Goal: Task Accomplishment & Management: Use online tool/utility

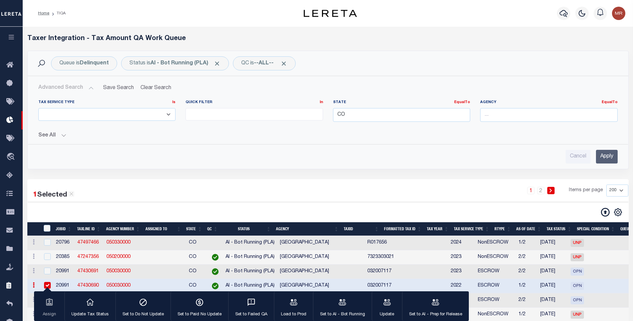
select select
select select "200"
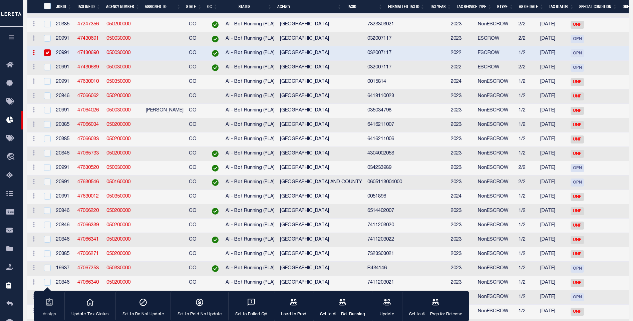
scroll to position [233, 0]
click at [16, 66] on icon at bounding box center [11, 65] width 11 height 8
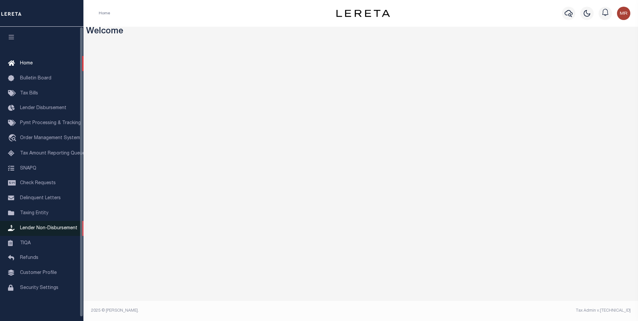
click at [47, 231] on span "Lender Non-Disbursement" at bounding box center [48, 228] width 57 height 5
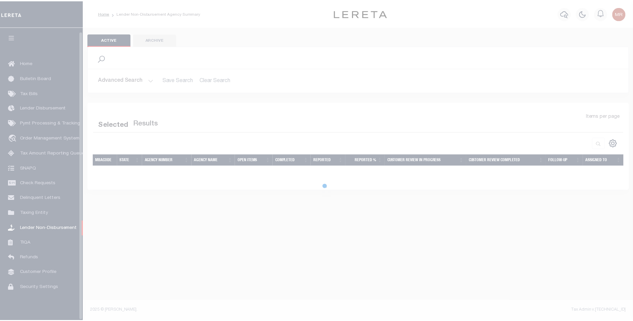
scroll to position [4, 0]
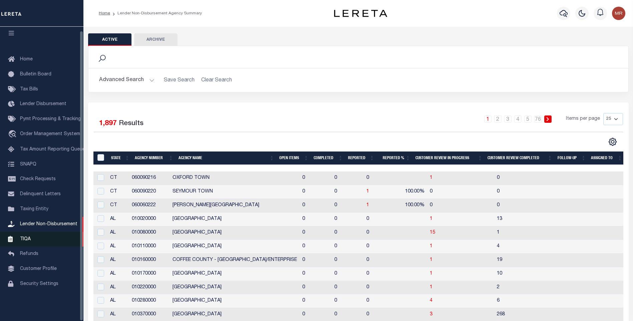
click at [34, 239] on link "TIQA" at bounding box center [41, 239] width 83 height 15
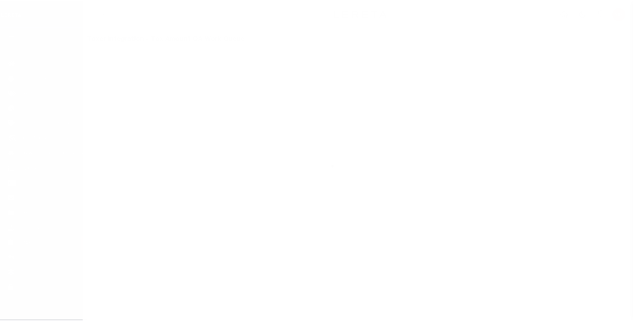
scroll to position [4, 0]
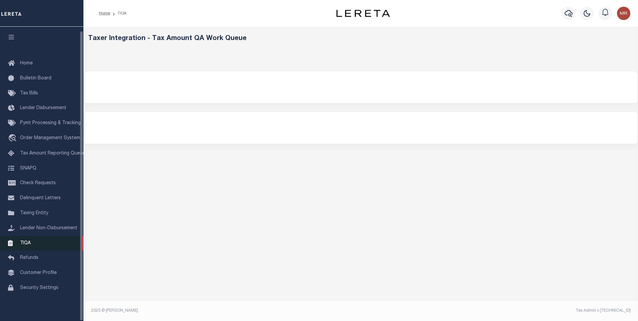
select select "200"
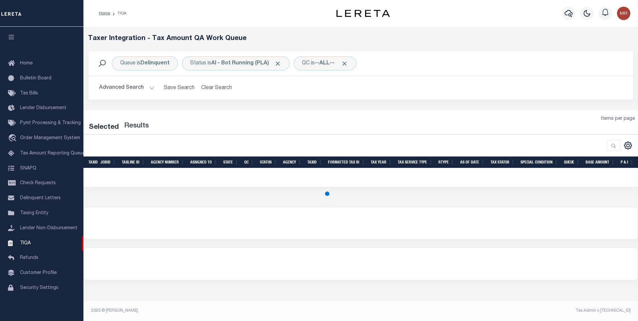
select select "200"
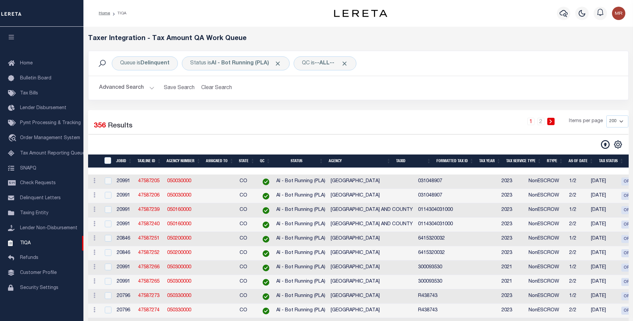
click at [143, 87] on button "Advanced Search" at bounding box center [126, 87] width 55 height 13
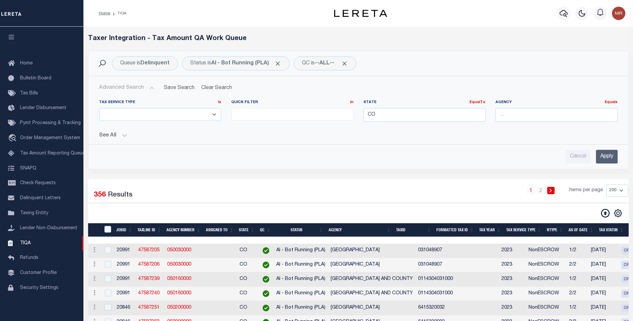
click at [103, 141] on div "Tax Service Type Is Is Contains ESCROW NonESCROW Quick Filter In In" at bounding box center [358, 128] width 529 height 69
click at [104, 136] on button "See All" at bounding box center [358, 135] width 519 height 6
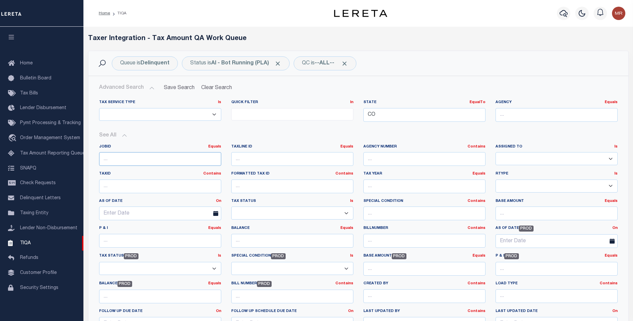
click at [110, 160] on input "number" at bounding box center [160, 159] width 122 height 14
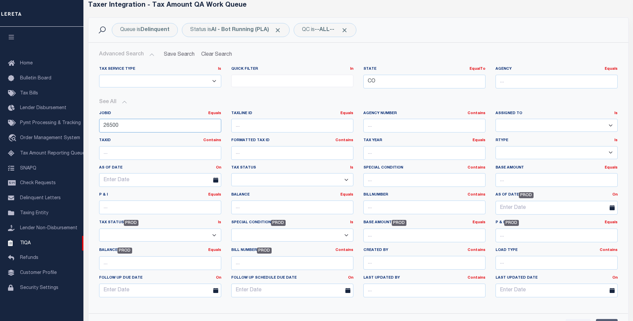
scroll to position [0, 0]
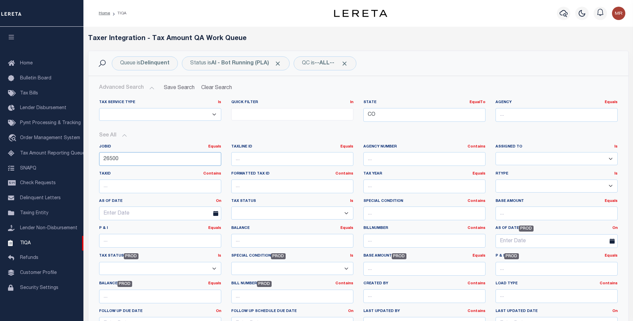
type input "26500"
drag, startPoint x: 408, startPoint y: 114, endPoint x: 330, endPoint y: 108, distance: 77.6
click at [330, 108] on div "Tax Service Type Is Is Contains ESCROW NonESCROW Quick Filter In In View Only L…" at bounding box center [358, 113] width 529 height 27
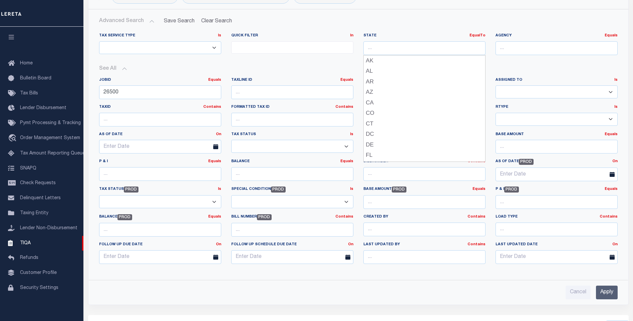
click at [600, 289] on input "Apply" at bounding box center [607, 293] width 22 height 14
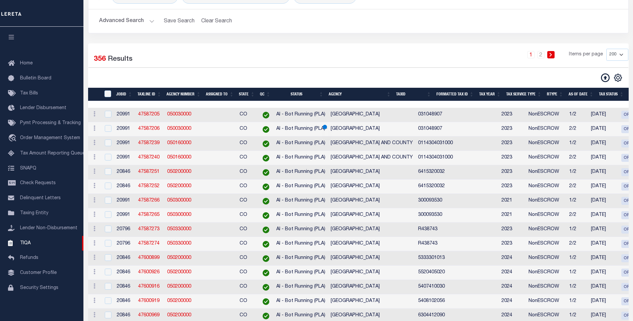
scroll to position [0, 0]
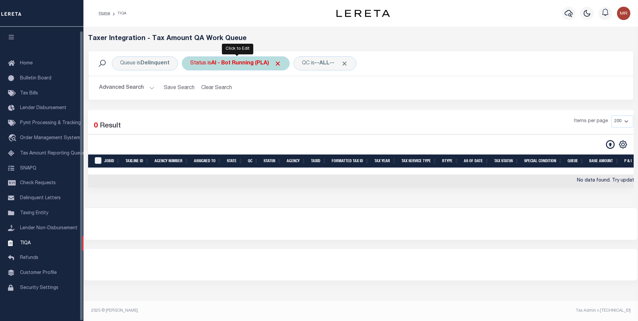
click at [216, 62] on b "AI - Bot Running (PLA)" at bounding box center [246, 63] width 70 height 5
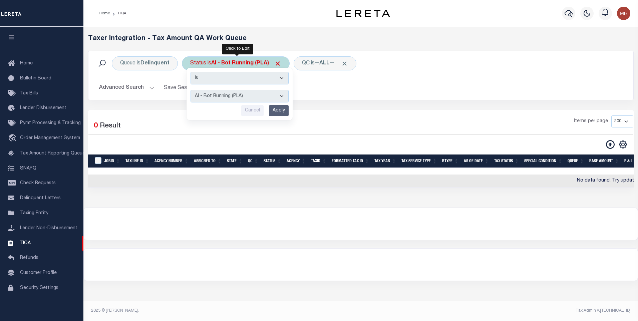
click at [227, 97] on select "AI - Bot Exception (ERR) AI - Bot Running (PLA) AI - Failed QA (FQA) AI - Prep …" at bounding box center [240, 96] width 98 height 13
select select "MZT"
click at [191, 90] on select "AI - Bot Exception (ERR) AI - Bot Running (PLA) AI - Failed QA (FQA) AI - Prep …" at bounding box center [240, 96] width 98 height 13
click at [275, 117] on div "Is Contains AI - Bot Exception (ERR) AI - Bot Running (PLA) AI - Failed QA (FQA…" at bounding box center [240, 94] width 106 height 52
click at [277, 110] on input "Apply" at bounding box center [279, 110] width 20 height 11
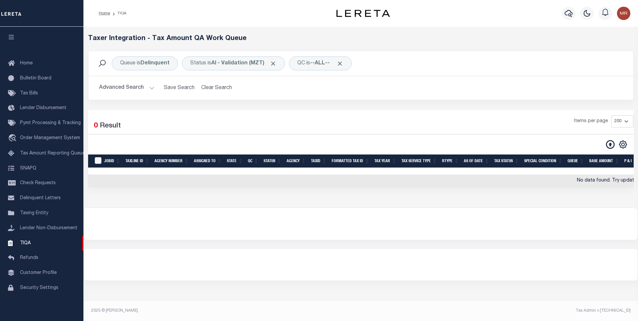
click at [133, 94] on button "Advanced Search" at bounding box center [126, 87] width 55 height 13
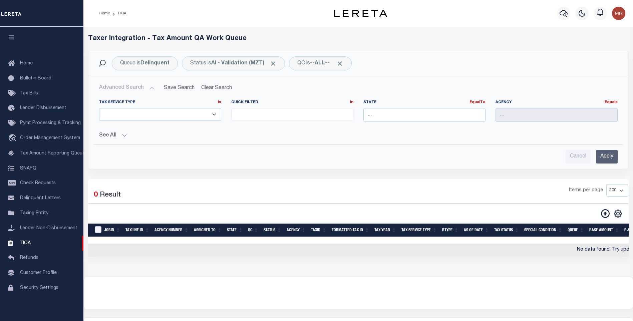
click at [117, 138] on button "See All" at bounding box center [358, 135] width 519 height 6
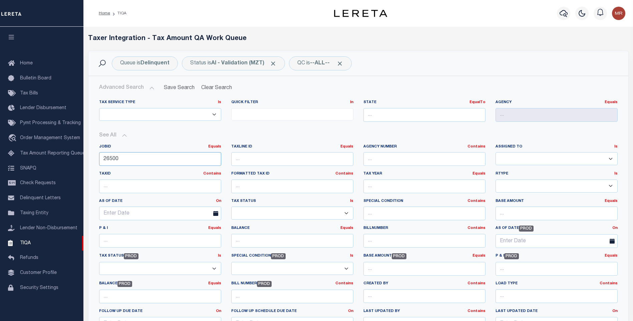
click at [128, 156] on input "26500" at bounding box center [160, 159] width 122 height 14
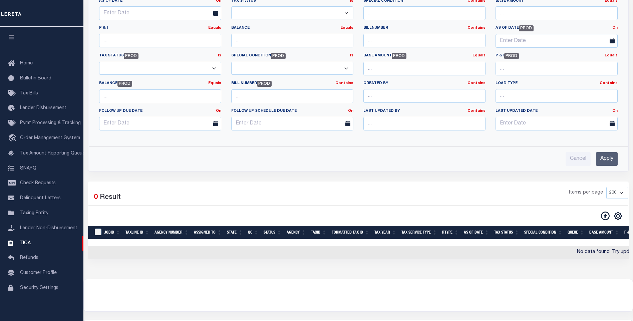
scroll to position [67, 0]
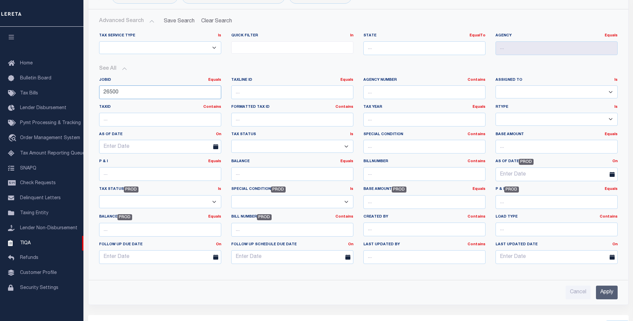
click at [117, 94] on input "26500" at bounding box center [160, 92] width 122 height 14
drag, startPoint x: 113, startPoint y: 92, endPoint x: 126, endPoint y: 92, distance: 13.3
click at [126, 92] on input "26500" at bounding box center [160, 92] width 122 height 14
type input "26515"
click at [606, 293] on input "Apply" at bounding box center [607, 293] width 22 height 14
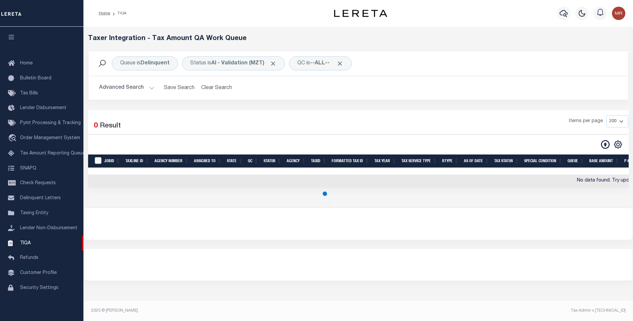
scroll to position [0, 0]
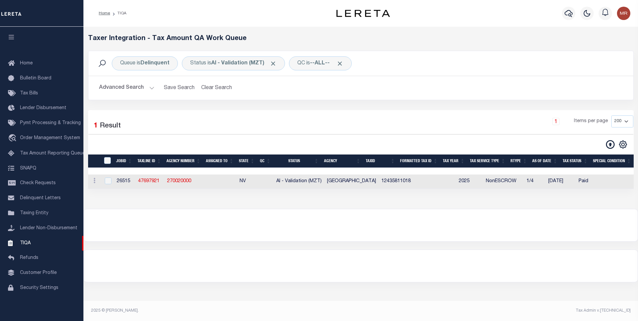
click at [104, 183] on div at bounding box center [107, 181] width 8 height 7
checkbox input "true"
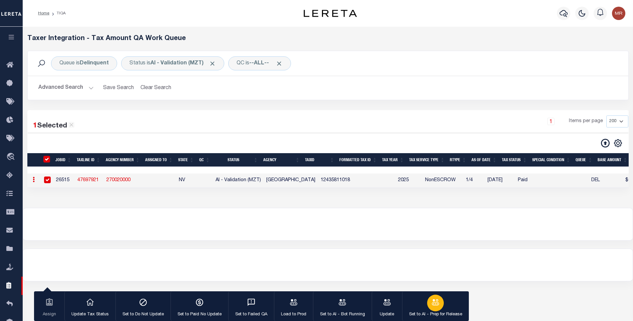
click at [435, 299] on icon "button" at bounding box center [435, 302] width 9 height 9
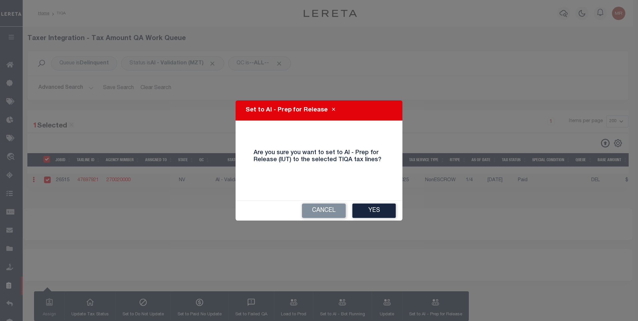
click at [374, 214] on button "Yes" at bounding box center [373, 211] width 43 height 14
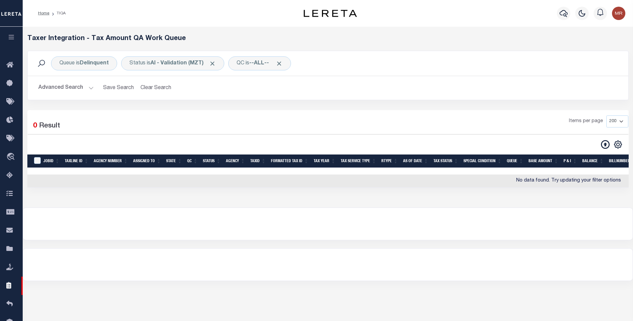
click at [73, 88] on button "Advanced Search" at bounding box center [65, 87] width 55 height 13
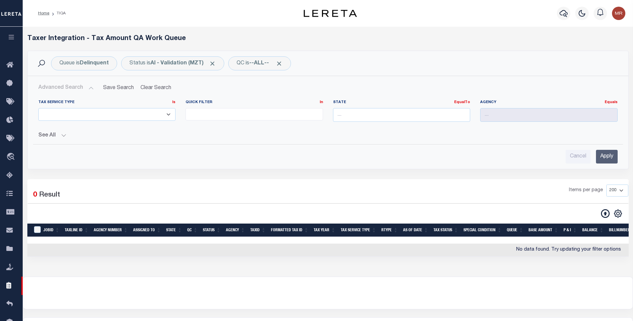
click at [63, 137] on button "See All" at bounding box center [327, 135] width 579 height 6
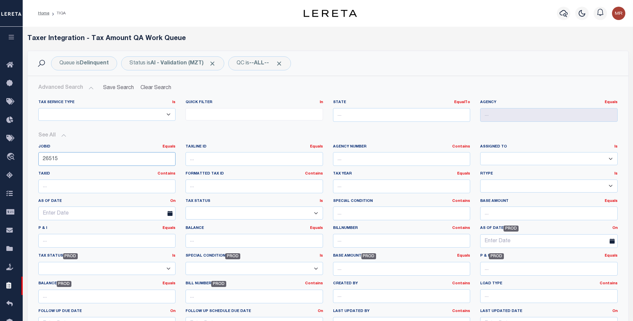
drag, startPoint x: 85, startPoint y: 155, endPoint x: 90, endPoint y: 155, distance: 4.7
click at [36, 154] on div "JobID Equals Equals Is Not Equal To Is Greater Than Is Less Than 26515" at bounding box center [107, 157] width 148 height 27
paste input "08"
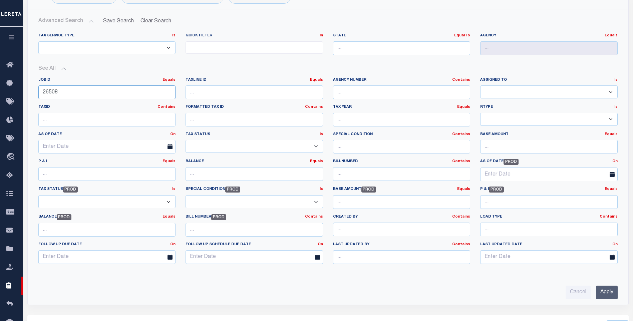
type input "26508"
click at [608, 288] on input "Apply" at bounding box center [607, 293] width 22 height 14
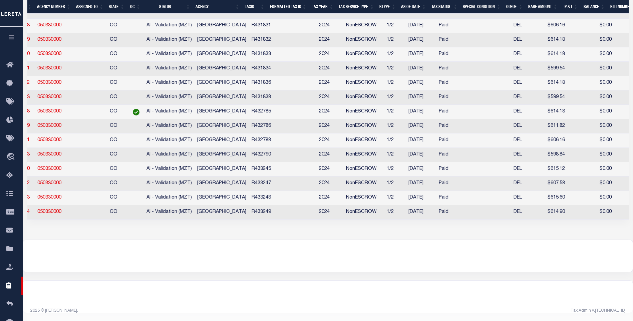
scroll to position [0, 0]
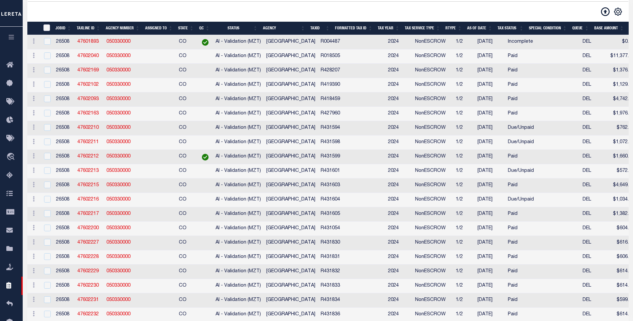
click at [45, 30] on input "TaxID" at bounding box center [46, 27] width 7 height 7
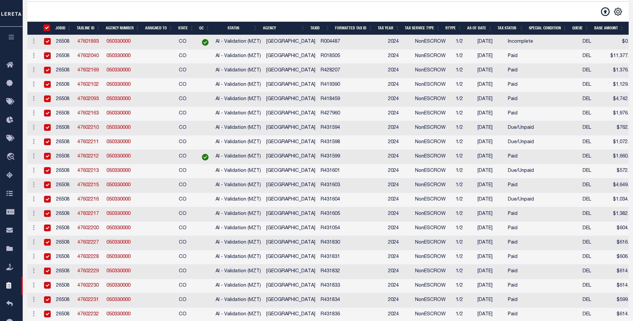
checkbox input "true"
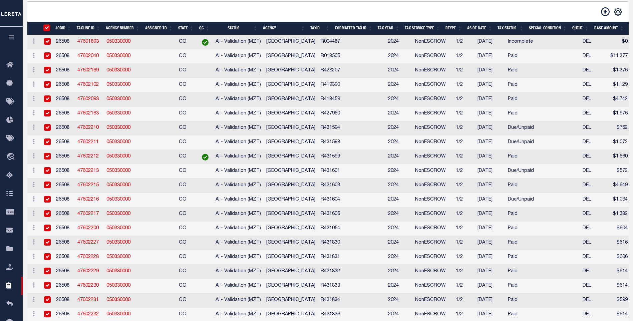
checkbox input "true"
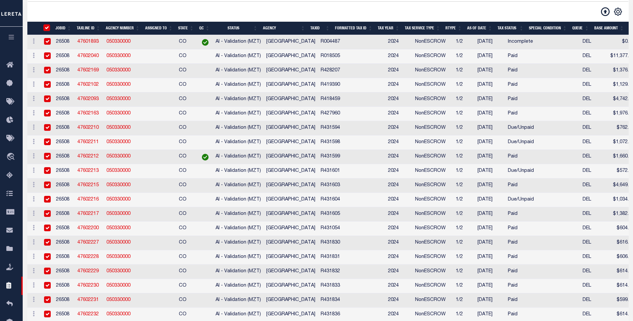
checkbox input "true"
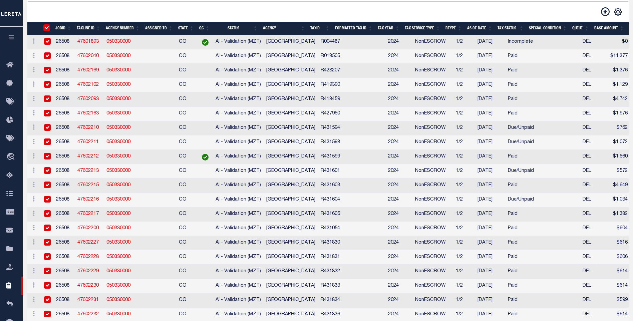
checkbox input "true"
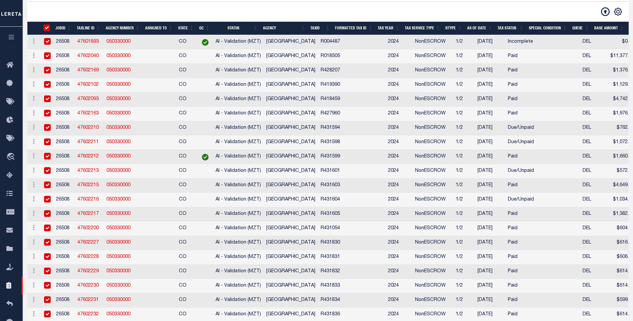
checkbox input "true"
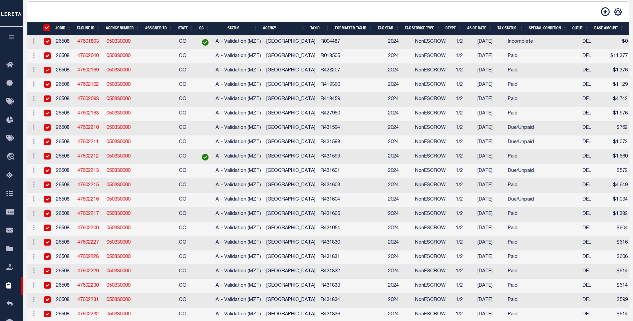
checkbox input "true"
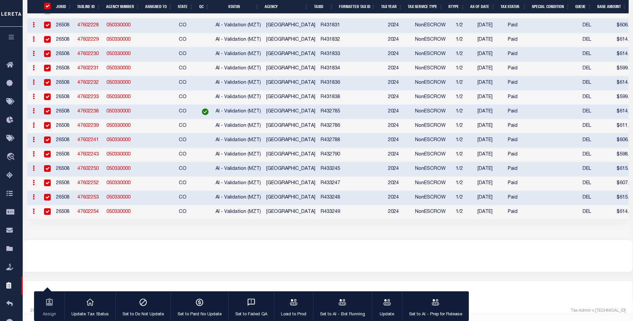
drag, startPoint x: 399, startPoint y: 221, endPoint x: 461, endPoint y: 219, distance: 62.1
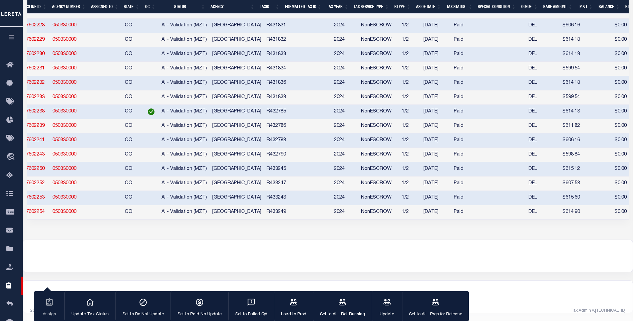
drag, startPoint x: 412, startPoint y: 182, endPoint x: 468, endPoint y: 181, distance: 55.7
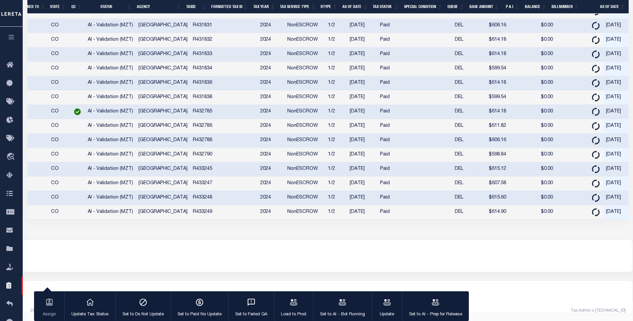
drag, startPoint x: 480, startPoint y: 184, endPoint x: 497, endPoint y: 182, distance: 16.7
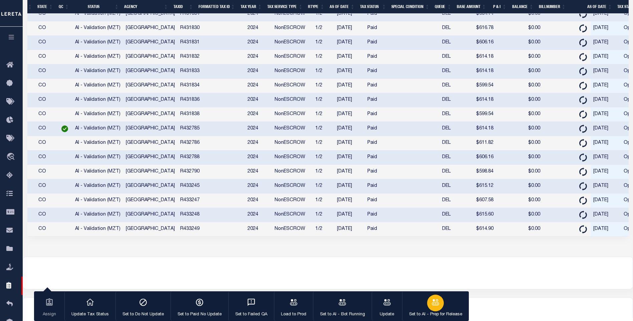
click at [439, 304] on icon "button" at bounding box center [435, 302] width 9 height 9
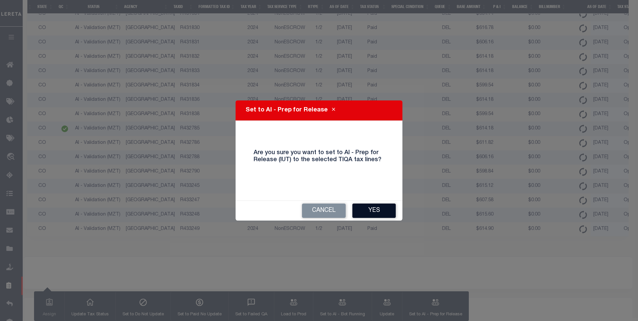
click at [388, 215] on div "Cancel Yes" at bounding box center [319, 211] width 167 height 20
click at [387, 213] on button "Yes" at bounding box center [373, 211] width 43 height 14
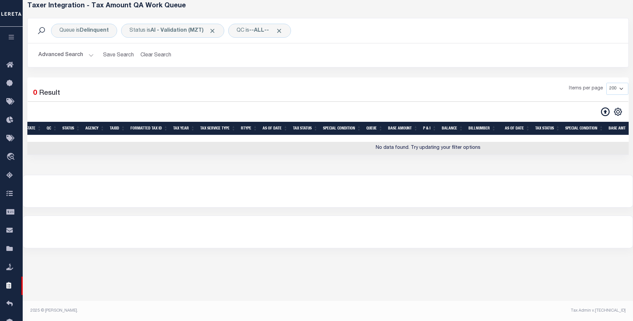
scroll to position [33, 0]
click at [57, 56] on button "Advanced Search" at bounding box center [65, 55] width 55 height 13
